Goal: Transaction & Acquisition: Purchase product/service

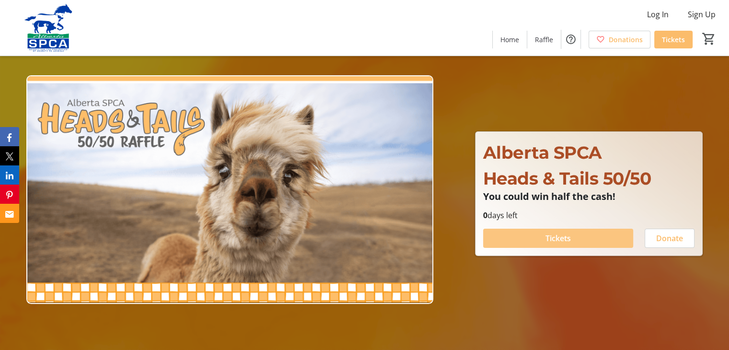
click at [553, 238] on span "Tickets" at bounding box center [557, 238] width 25 height 12
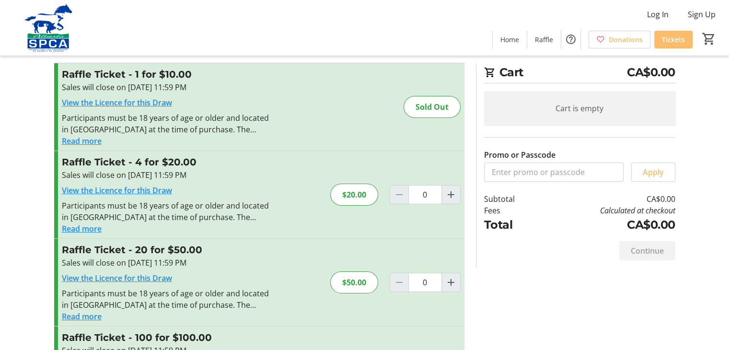
scroll to position [11, 0]
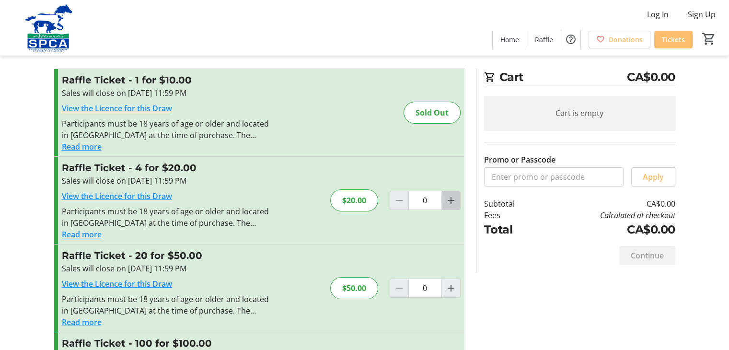
click at [454, 201] on mat-icon "Increment by one" at bounding box center [451, 201] width 12 height 12
type input "1"
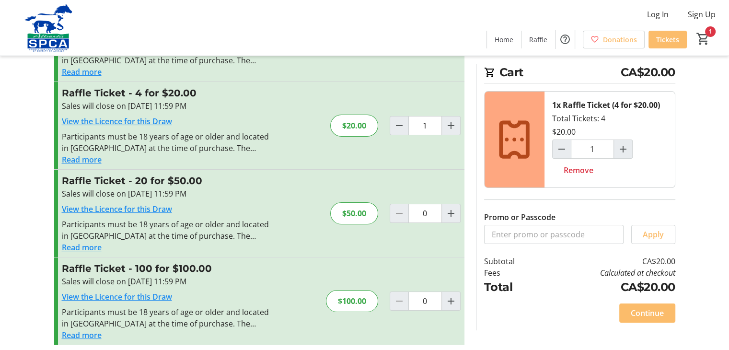
scroll to position [91, 0]
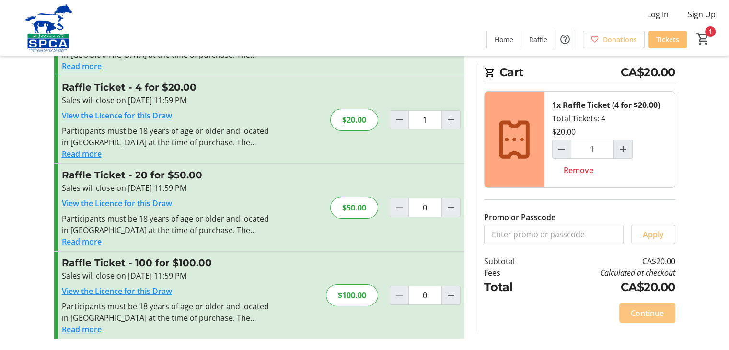
click at [653, 302] on span at bounding box center [647, 312] width 56 height 23
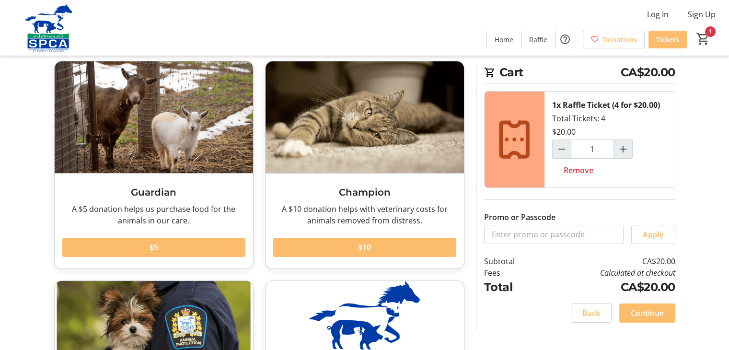
scroll to position [46, 0]
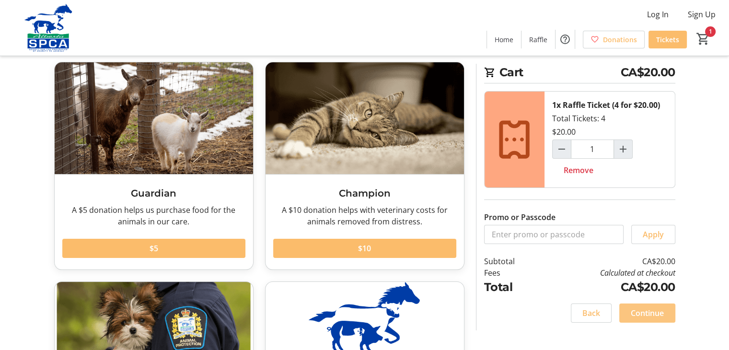
click at [649, 313] on span "Continue" at bounding box center [647, 313] width 33 height 12
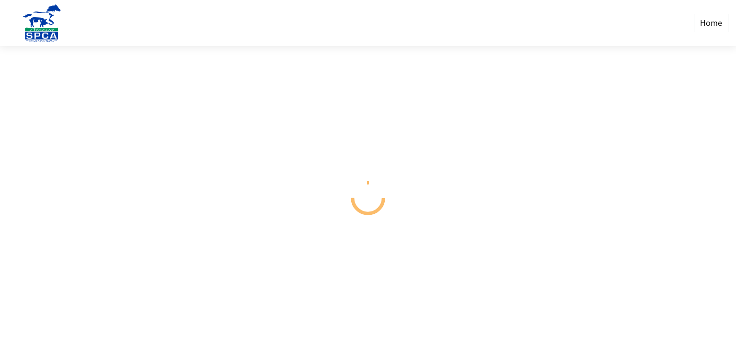
select select "CA"
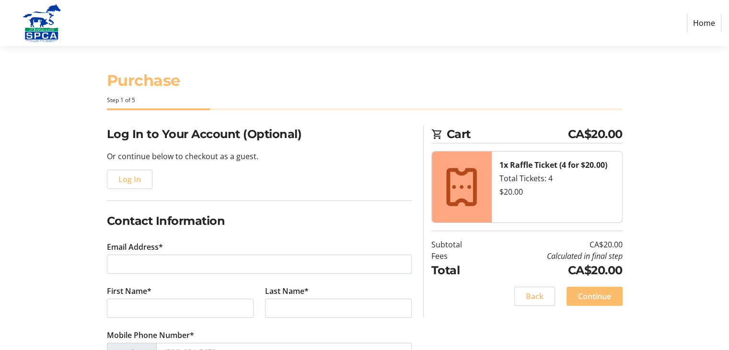
scroll to position [113, 0]
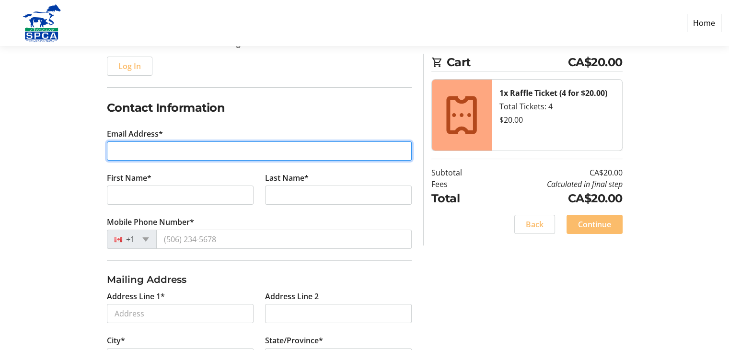
click at [203, 153] on input "Email Address*" at bounding box center [259, 150] width 305 height 19
type input "[EMAIL_ADDRESS][DOMAIN_NAME]"
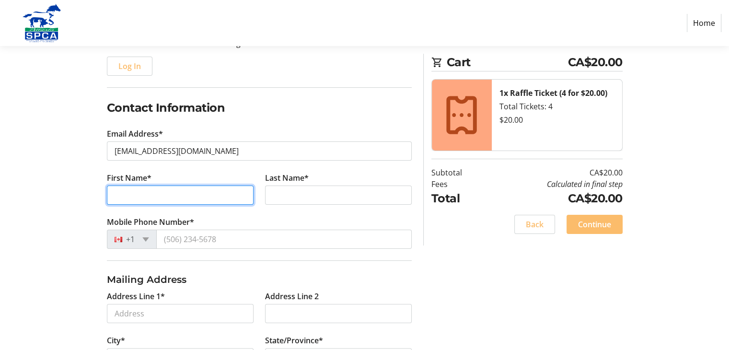
type input "[PERSON_NAME]"
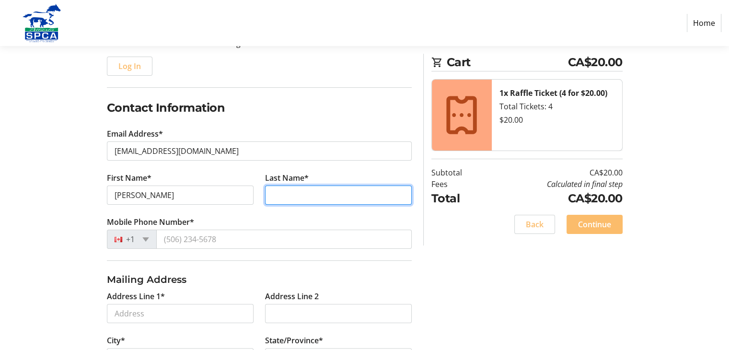
type input "Moskalyk"
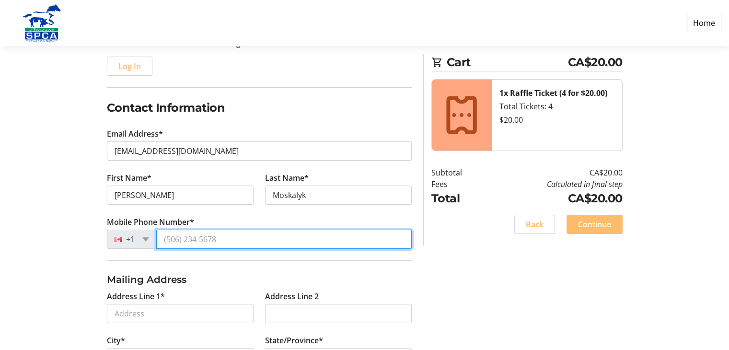
type input "[PHONE_NUMBER]"
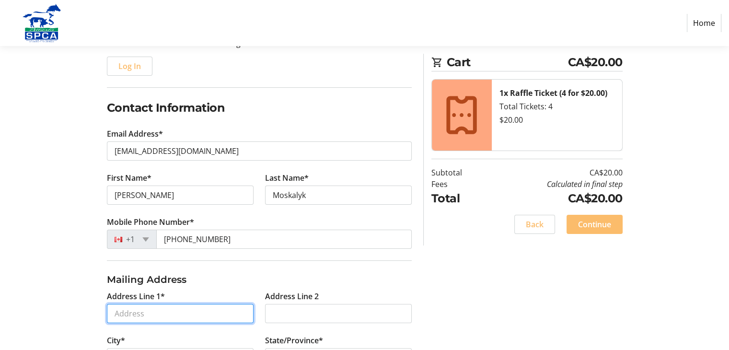
type input "[STREET_ADDRESS]"
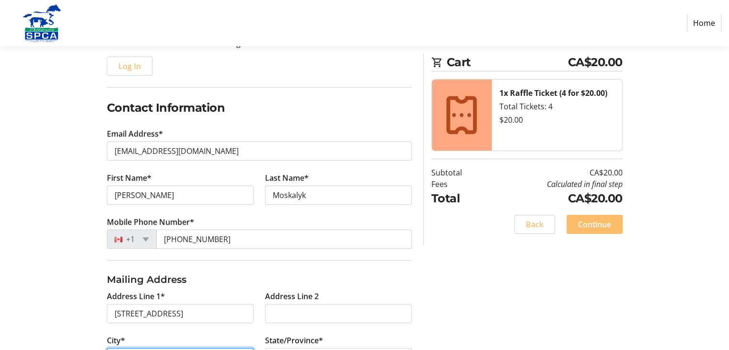
type input "[GEOGRAPHIC_DATA]"
select select "AB"
type input "T8R 0A9"
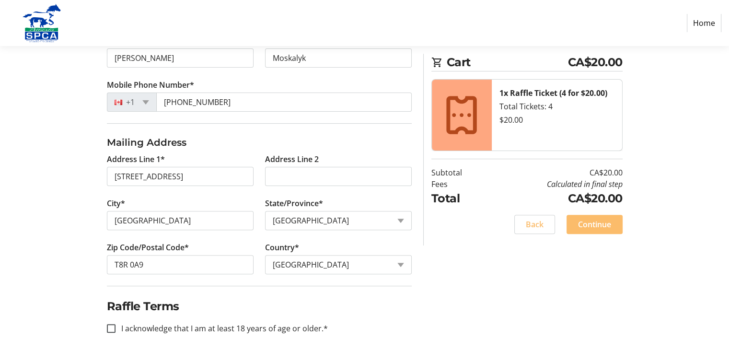
scroll to position [256, 0]
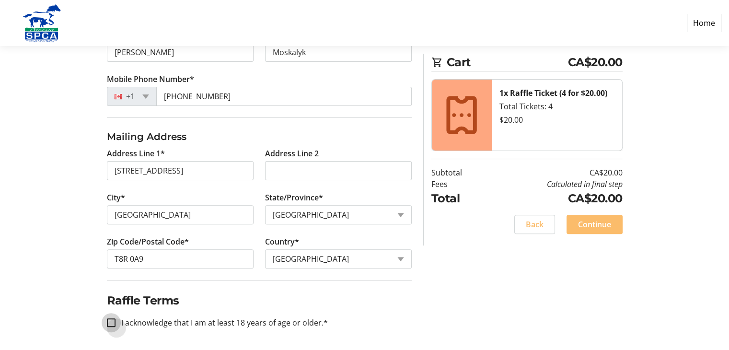
click at [107, 321] on input "I acknowledge that I am at least 18 years of age or older.*" at bounding box center [111, 322] width 9 height 9
checkbox input "true"
click at [584, 225] on span "Continue" at bounding box center [594, 225] width 33 height 12
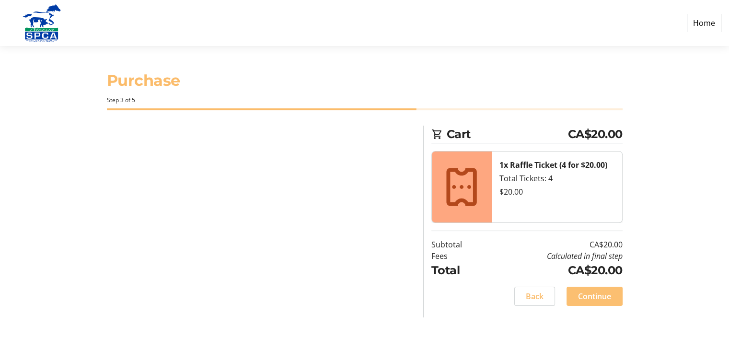
scroll to position [0, 0]
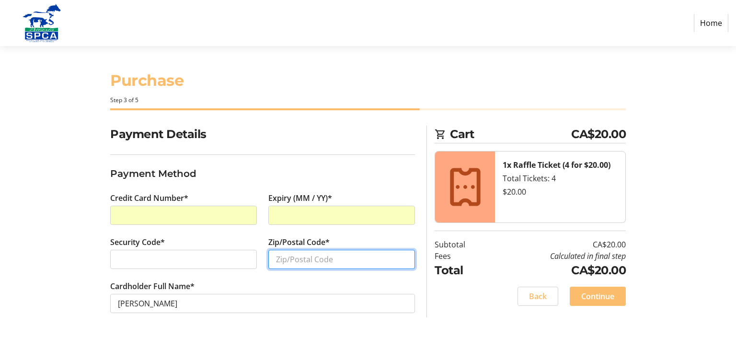
click at [287, 261] on input "Zip/Postal Code*" at bounding box center [341, 259] width 147 height 19
type input "T8R0A9"
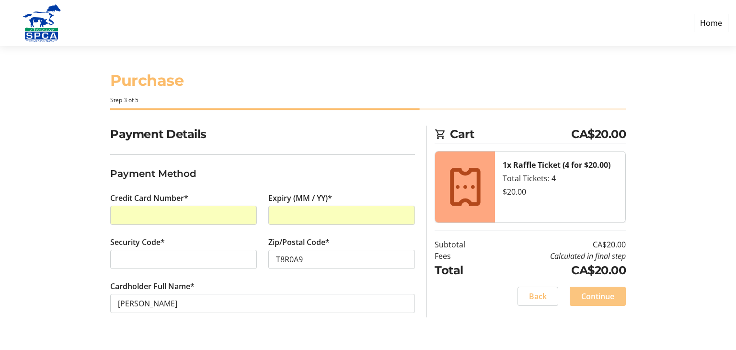
click at [592, 295] on span "Continue" at bounding box center [597, 296] width 33 height 12
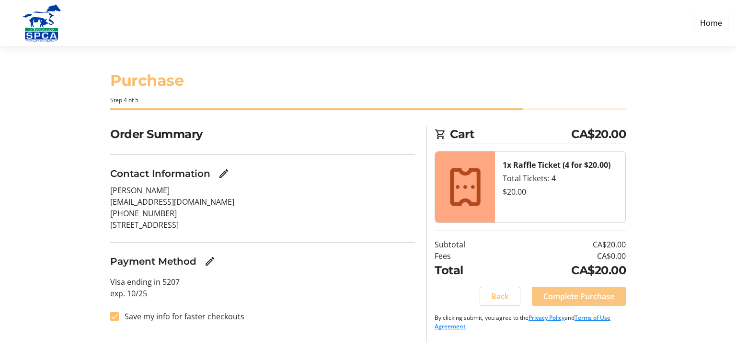
click at [585, 296] on span "Complete Purchase" at bounding box center [579, 296] width 71 height 12
